Goal: Navigation & Orientation: Find specific page/section

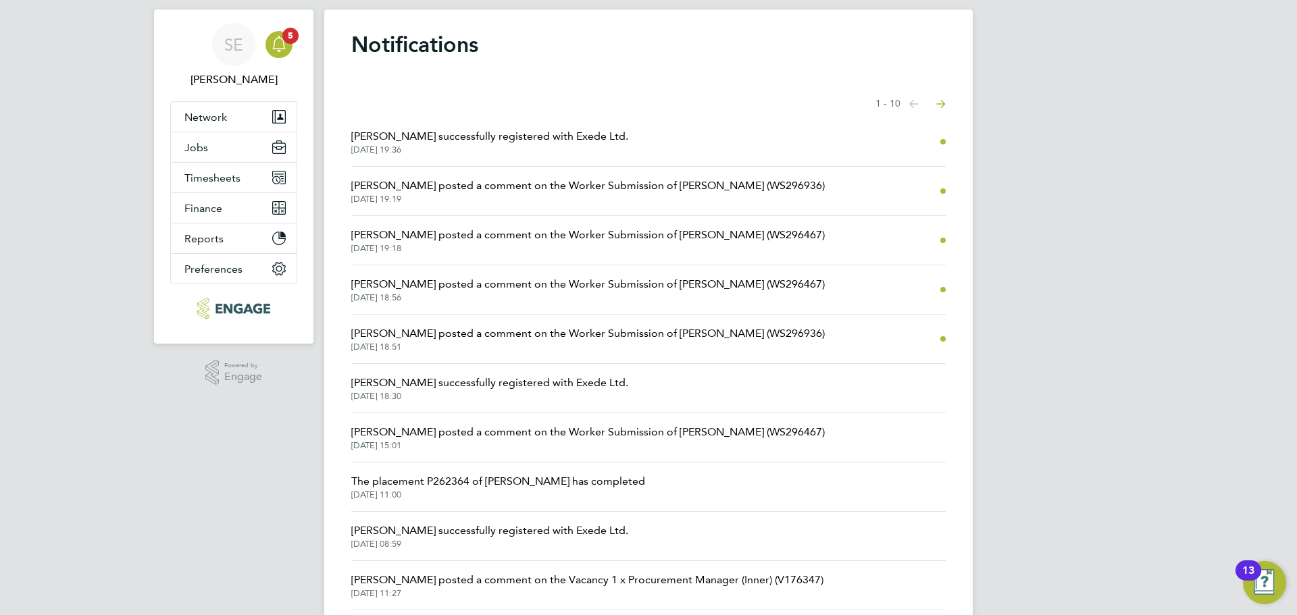
scroll to position [5, 0]
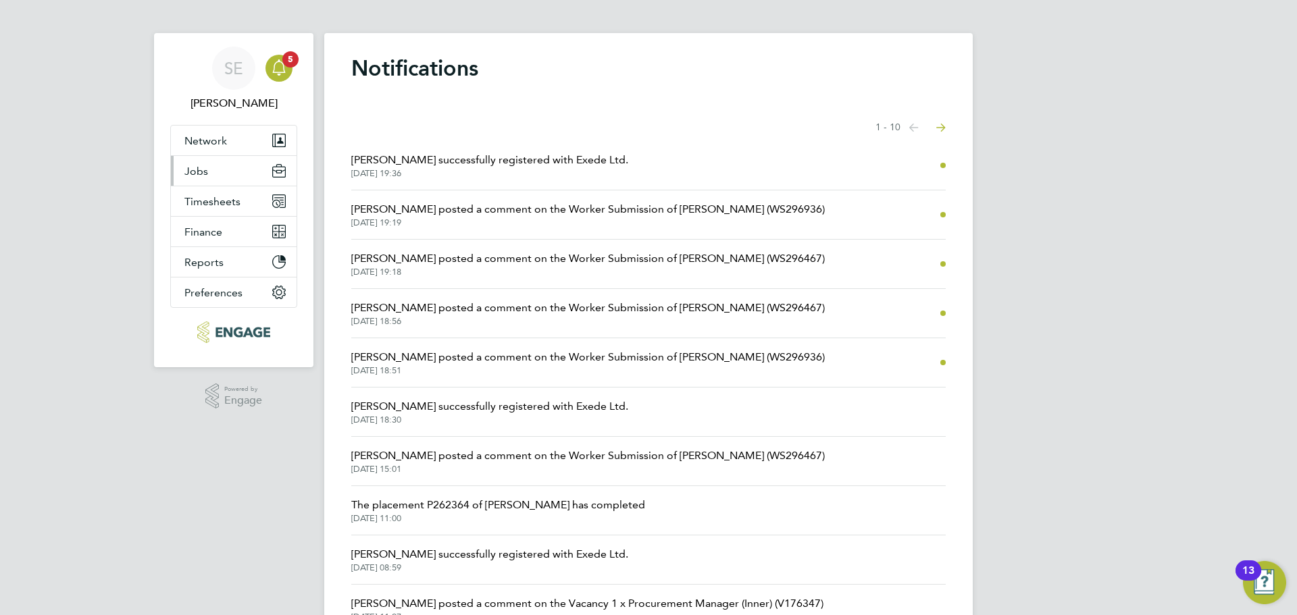
click at [199, 178] on button "Jobs" at bounding box center [234, 171] width 126 height 30
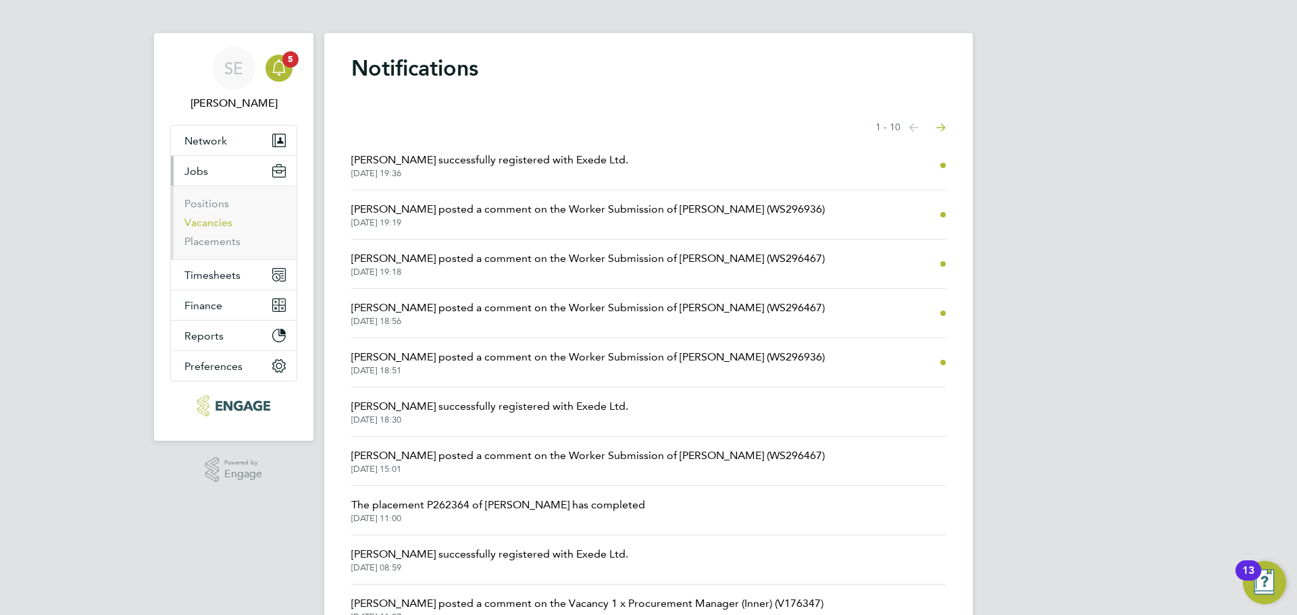
click at [211, 226] on link "Vacancies" at bounding box center [208, 222] width 48 height 13
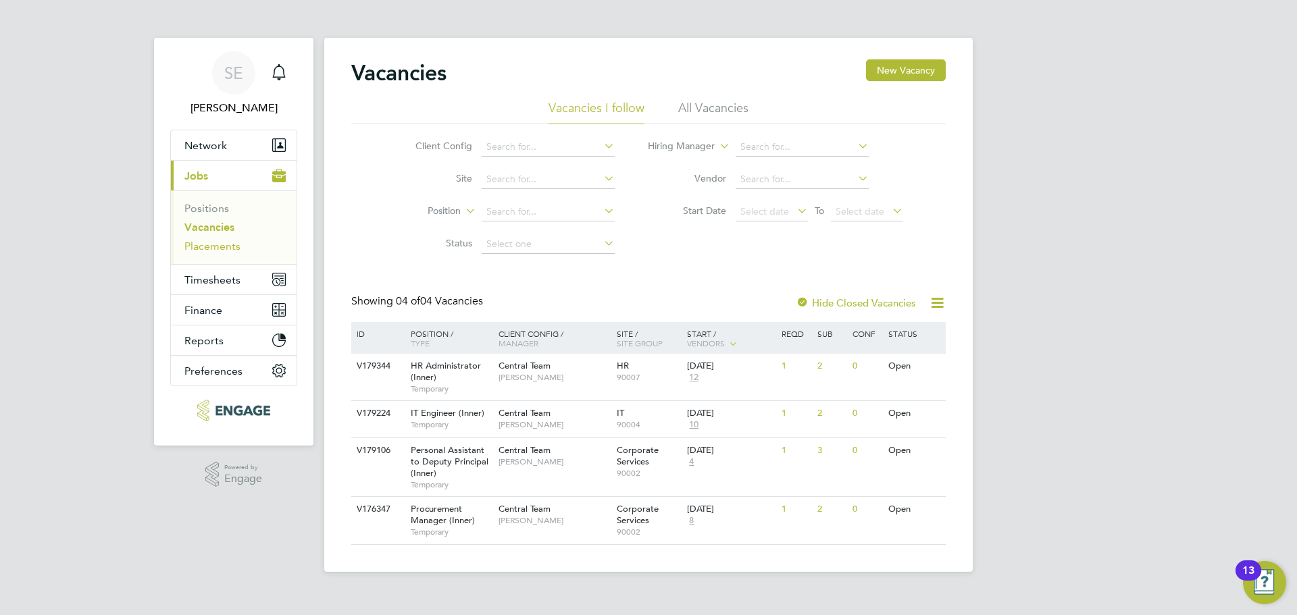
click at [202, 245] on link "Placements" at bounding box center [212, 246] width 56 height 13
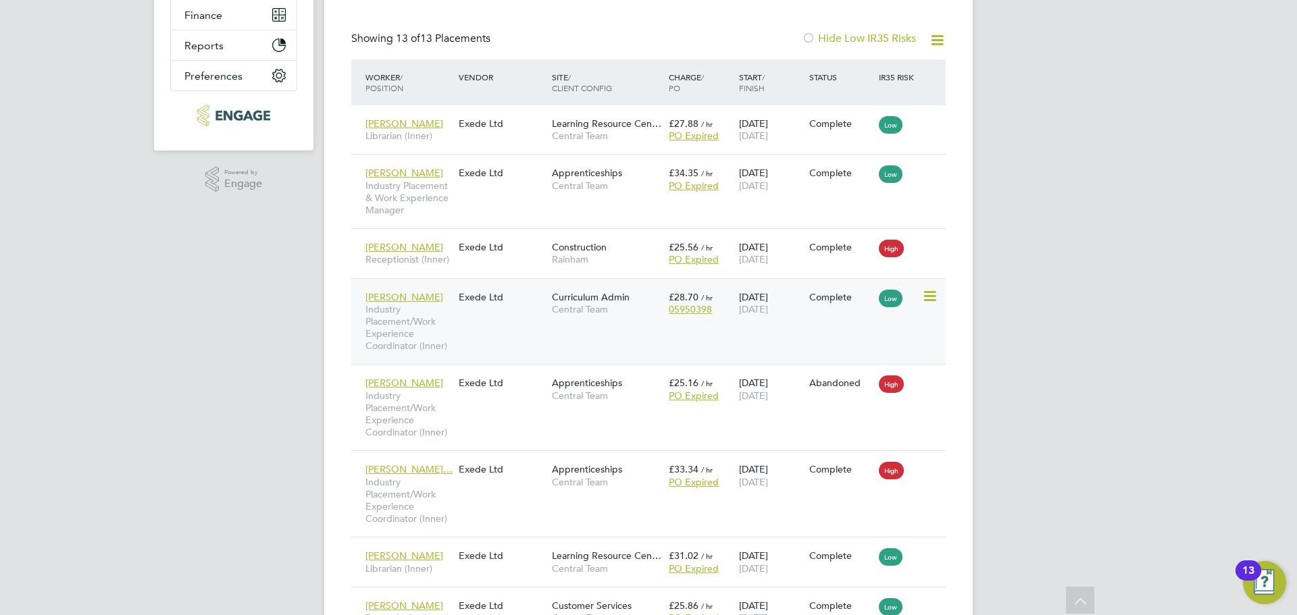
click at [927, 294] on icon at bounding box center [929, 296] width 14 height 16
click at [693, 336] on div "Lola Olokunola Industry Placement/Work Experience Coordinator (Inner) Exede Ltd…" at bounding box center [648, 321] width 594 height 86
click at [858, 343] on div "Lola Olokunola Industry Placement/Work Experience Coordinator (Inner) Exede Ltd…" at bounding box center [648, 321] width 594 height 86
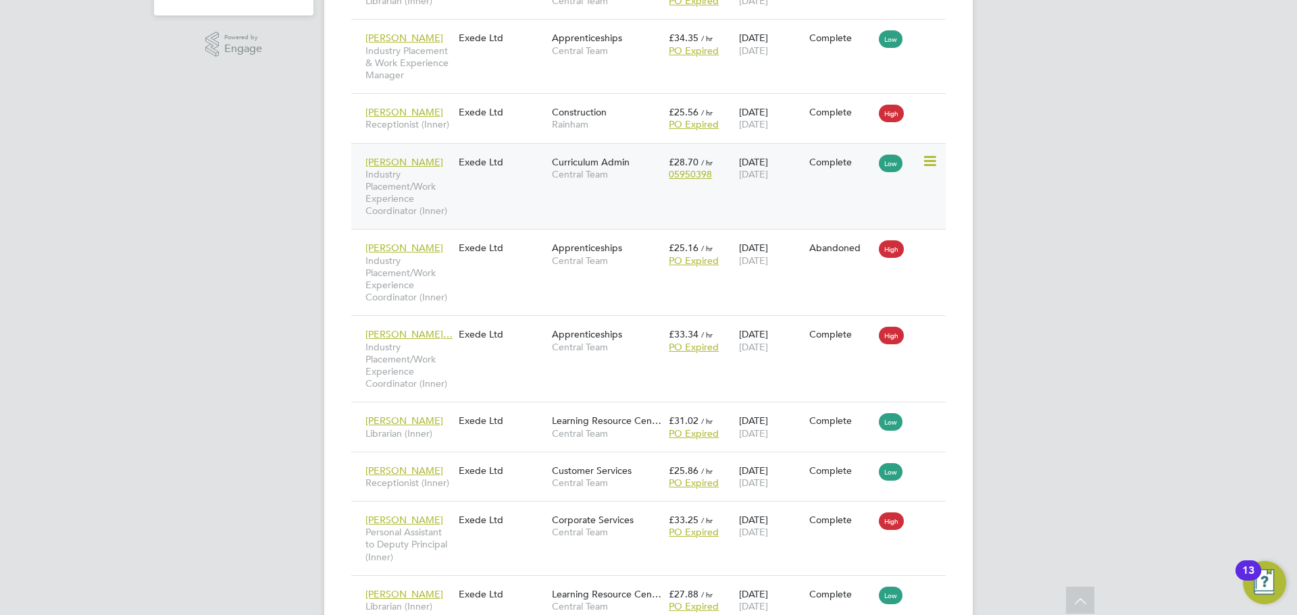
click at [538, 186] on div "Lola Olokunola Industry Placement/Work Experience Coordinator (Inner) Exede Ltd…" at bounding box center [648, 186] width 594 height 86
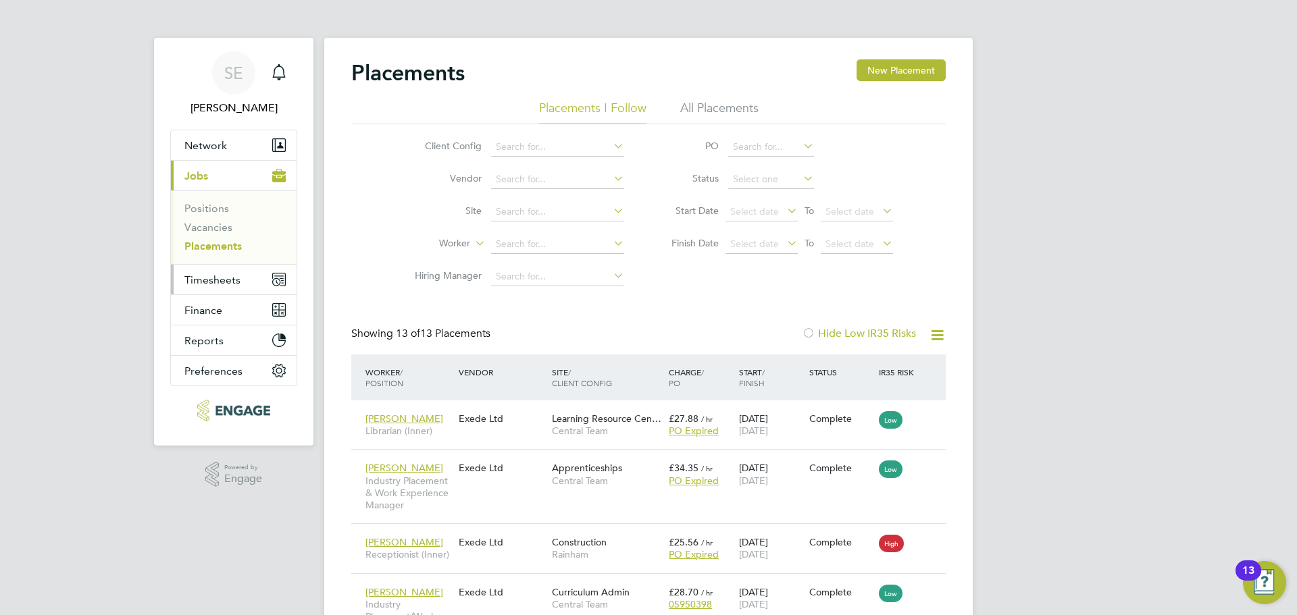
click at [193, 273] on span "Timesheets" at bounding box center [212, 279] width 56 height 13
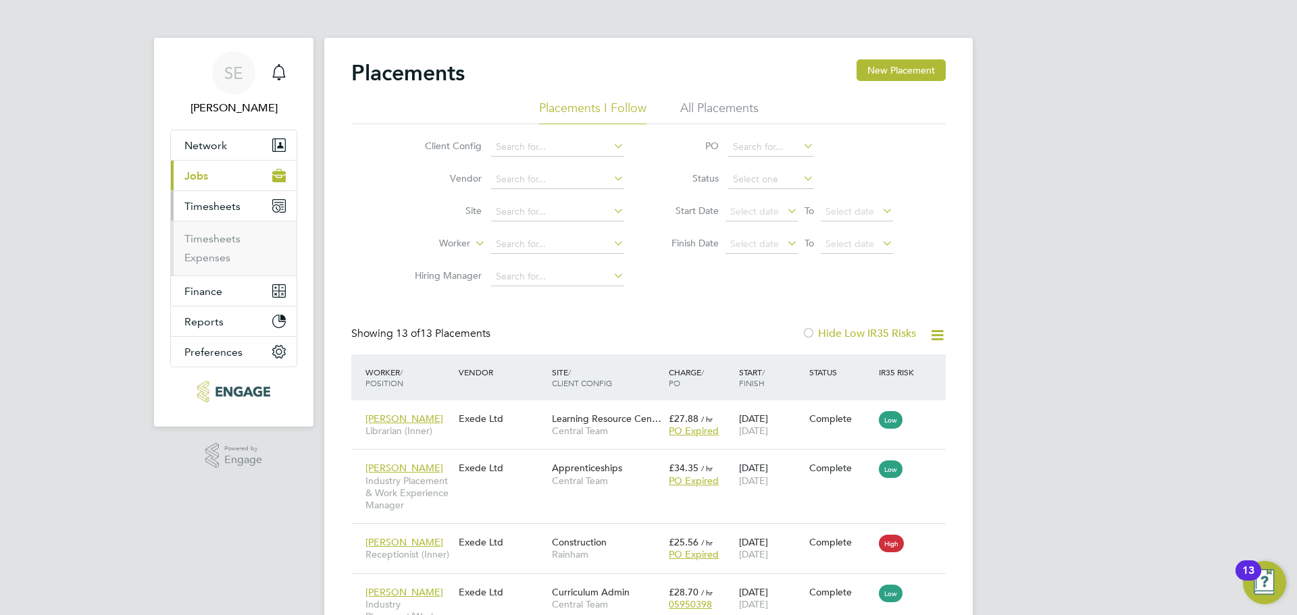
click at [201, 248] on li "Timesheets" at bounding box center [234, 241] width 101 height 19
click at [203, 242] on link "Timesheets" at bounding box center [212, 238] width 56 height 13
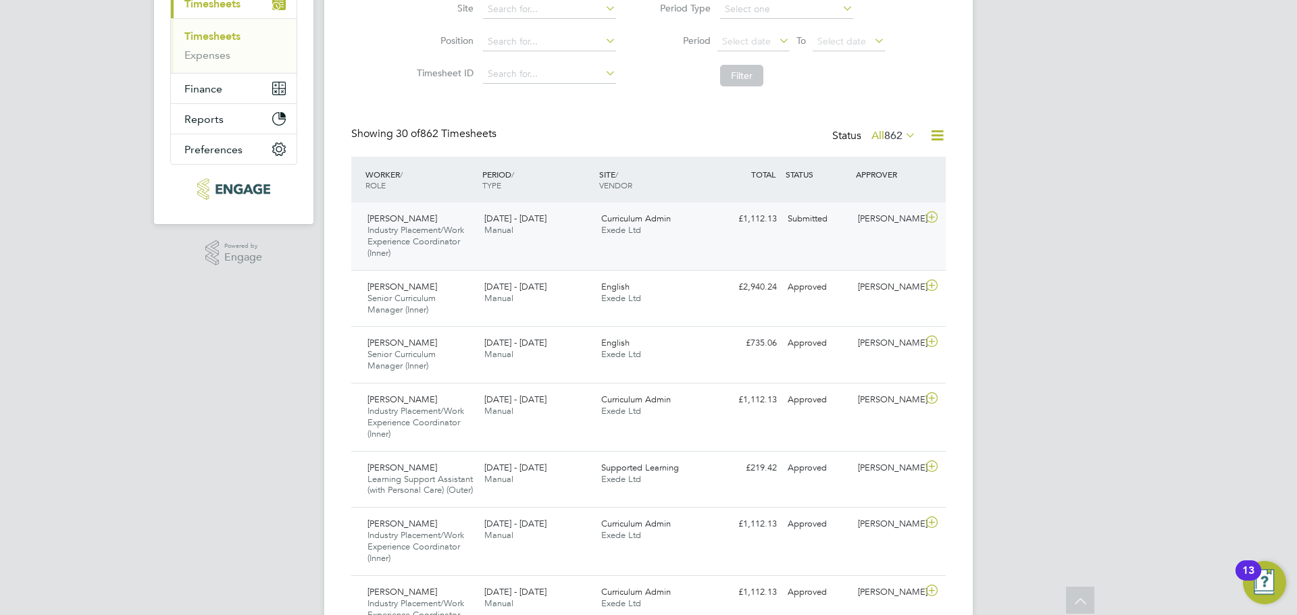
click at [679, 240] on div "Curriculum Admin Exede Ltd" at bounding box center [654, 225] width 117 height 34
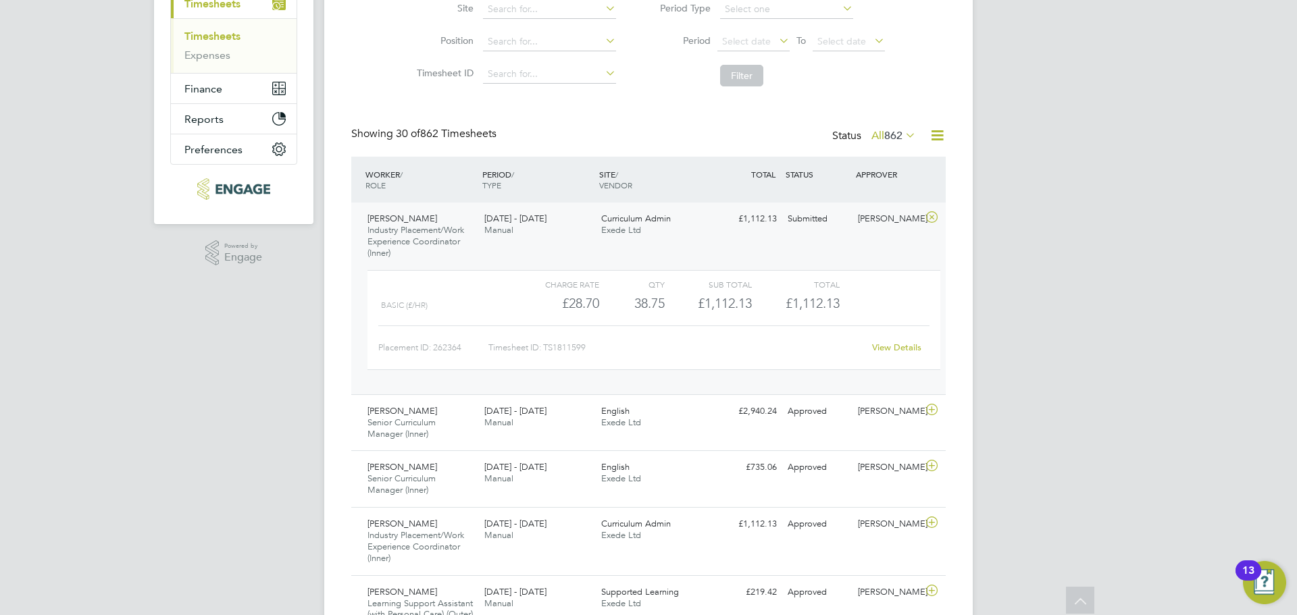
click at [893, 352] on link "View Details" at bounding box center [896, 347] width 49 height 11
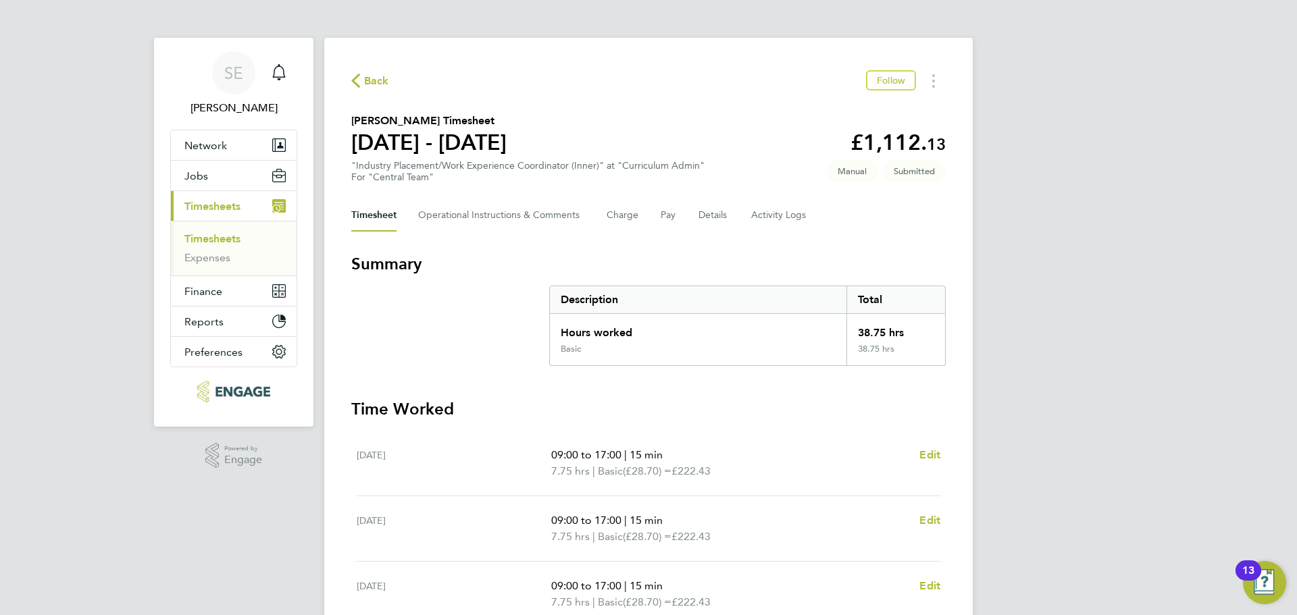
click at [377, 83] on span "Back" at bounding box center [376, 81] width 25 height 16
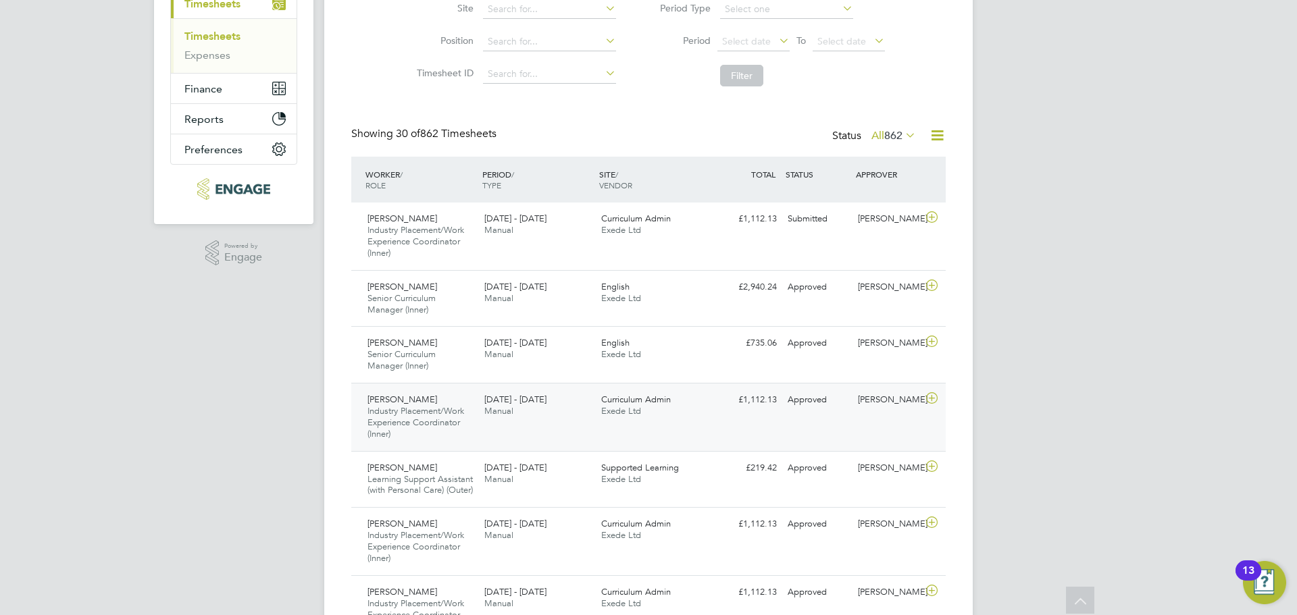
click at [521, 424] on div "[PERSON_NAME] Industry Placement/Work Experience Coordinator (Inner) [DATE] - […" at bounding box center [648, 417] width 594 height 68
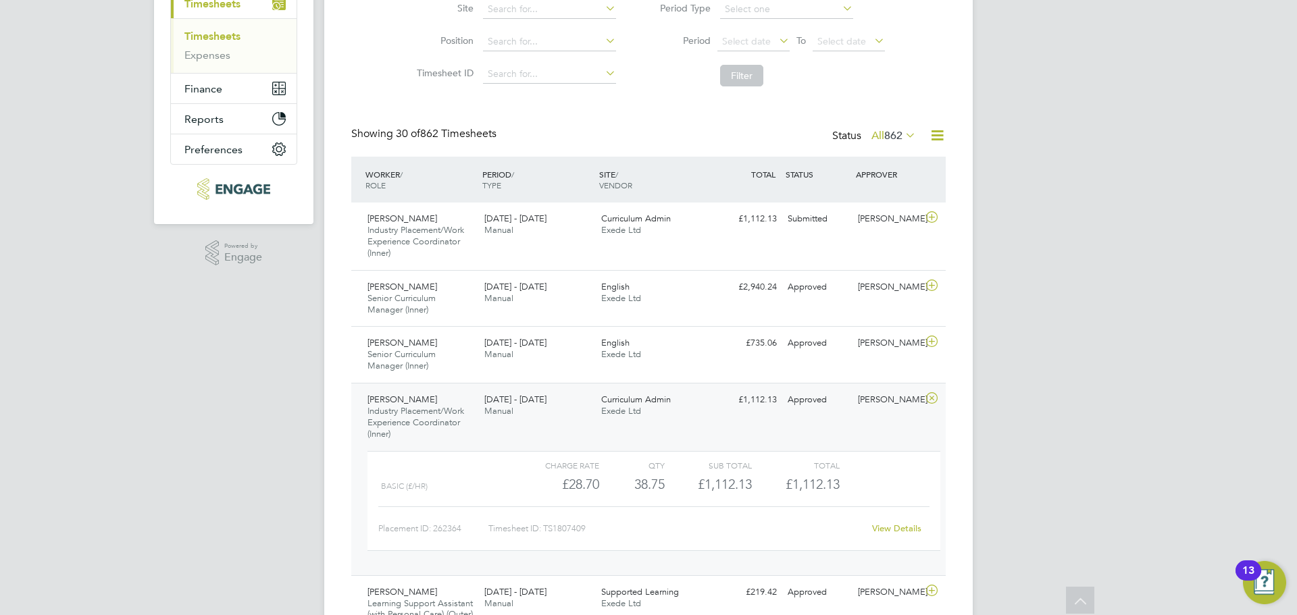
click at [521, 424] on div "[PERSON_NAME] Industry Placement/Work Experience Coordinator (Inner) [DATE] - […" at bounding box center [648, 479] width 594 height 192
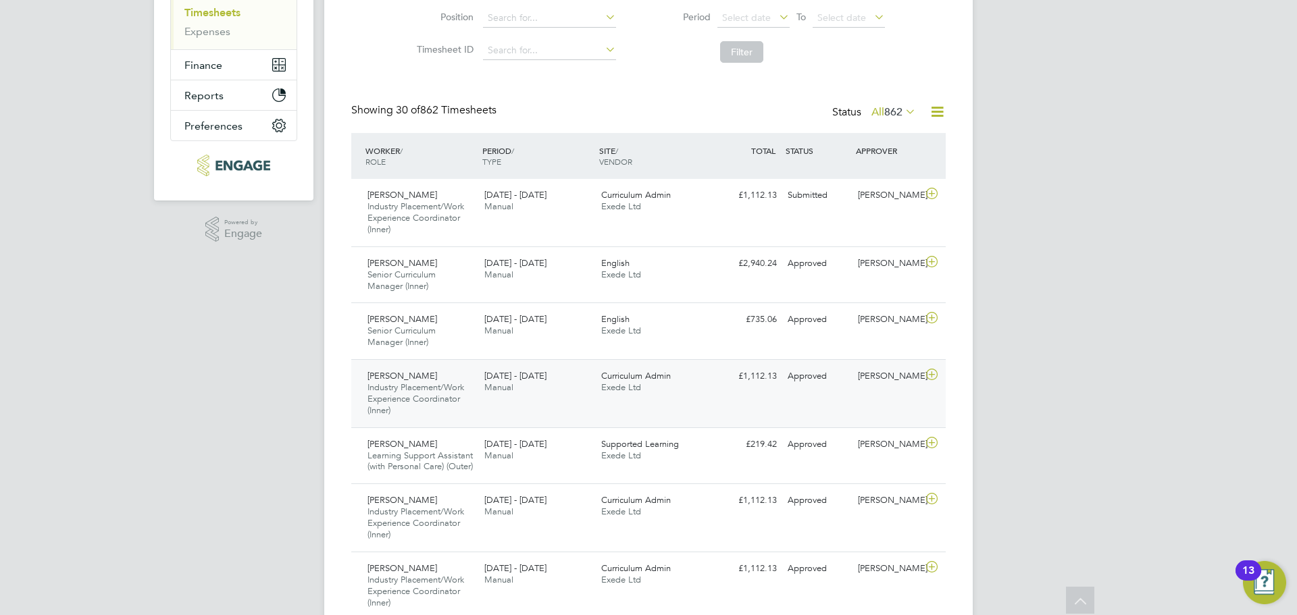
scroll to position [203, 0]
